Goal: Task Accomplishment & Management: Complete application form

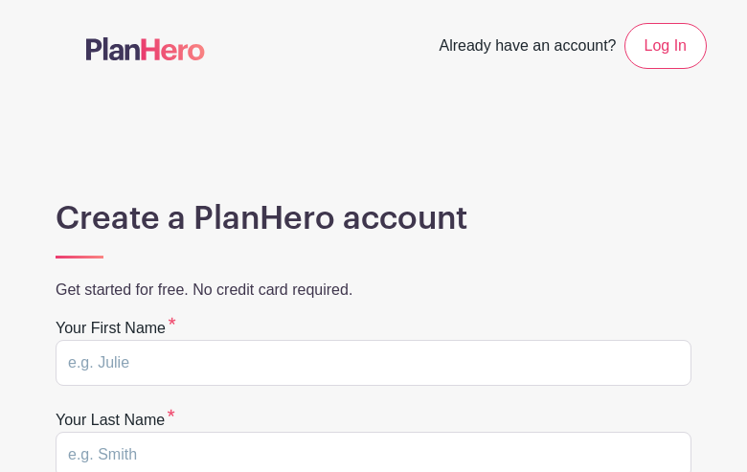
type input "czvofDNYR"
type input "FnQAerRCLdfIAgQu"
type input "abj@jnasecurity.com"
